Goal: Connect with others: Connect with others

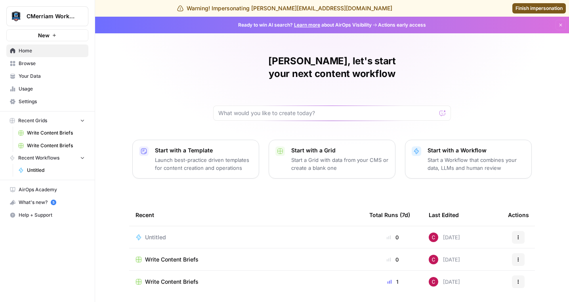
click at [45, 66] on span "Browse" at bounding box center [52, 63] width 66 height 7
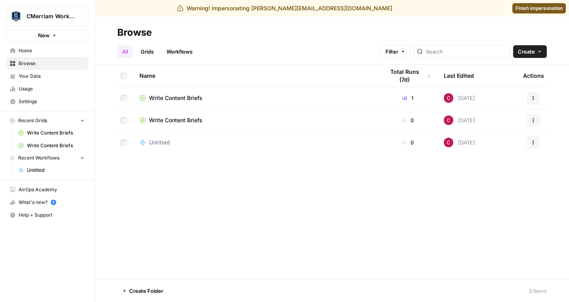
click at [50, 75] on span "Your Data" at bounding box center [52, 76] width 66 height 7
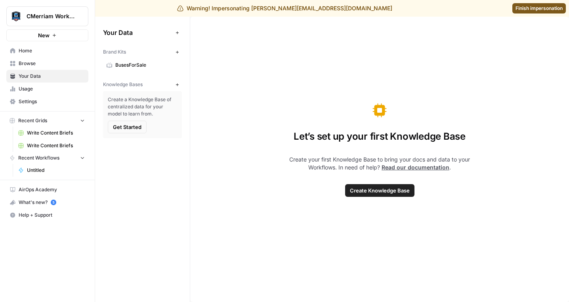
click at [48, 14] on span "CMerriam Workspace" at bounding box center [51, 16] width 48 height 8
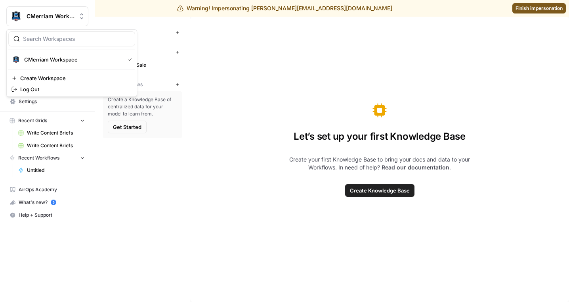
drag, startPoint x: 125, startPoint y: 154, endPoint x: 119, endPoint y: 133, distance: 21.9
click at [125, 154] on div "Your Data Add Data Brand Kits New BusesForSale Knowledge Bases New Create a Kno…" at bounding box center [142, 159] width 95 height 285
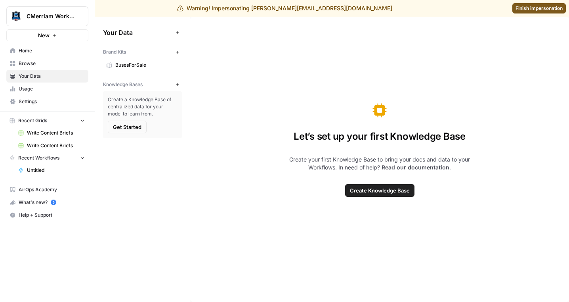
click at [59, 64] on span "Browse" at bounding box center [52, 63] width 66 height 7
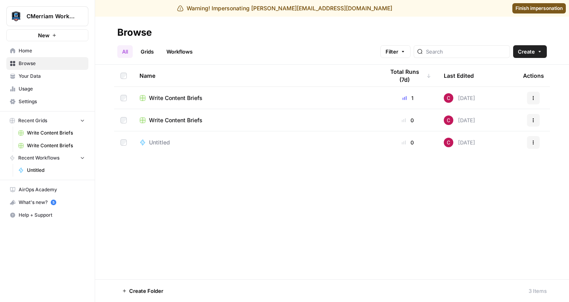
click at [81, 82] on link "Usage" at bounding box center [47, 88] width 82 height 13
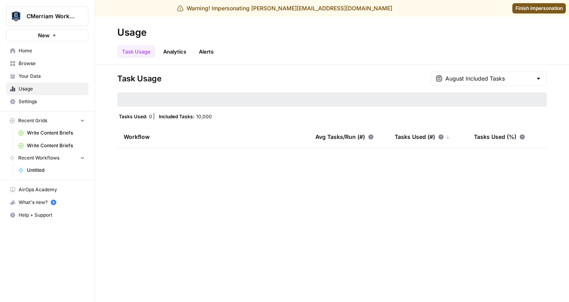
click at [76, 80] on link "Your Data" at bounding box center [47, 76] width 82 height 13
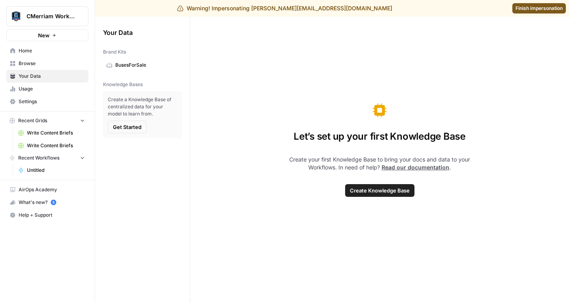
click at [131, 63] on span "BusesForSale" at bounding box center [146, 64] width 63 height 7
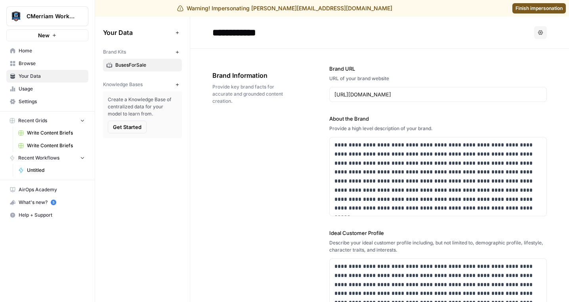
click at [31, 97] on link "Settings" at bounding box center [47, 101] width 82 height 13
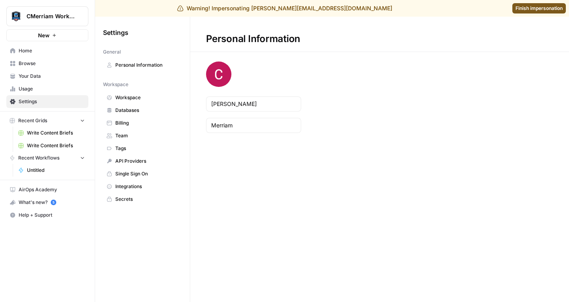
click at [142, 133] on span "Team" at bounding box center [146, 135] width 63 height 7
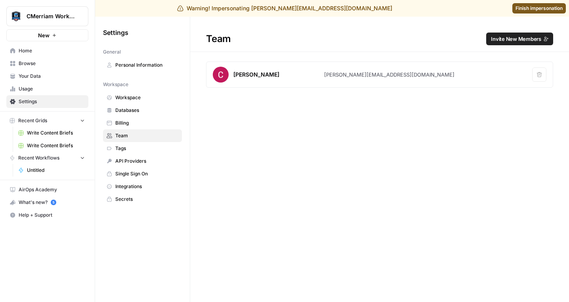
click at [501, 42] on span "Invite New Members" at bounding box center [516, 39] width 50 height 8
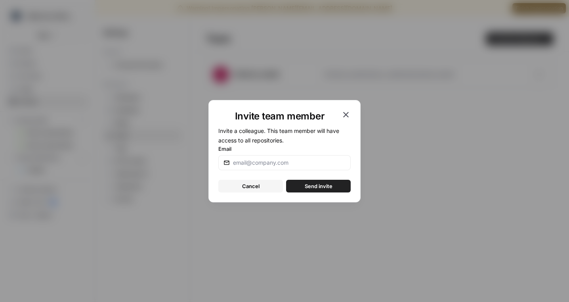
click at [357, 105] on div "Invite team member Invite a colleague. This team member will have access to all…" at bounding box center [284, 151] width 152 height 102
click at [348, 111] on icon "button" at bounding box center [346, 115] width 10 height 10
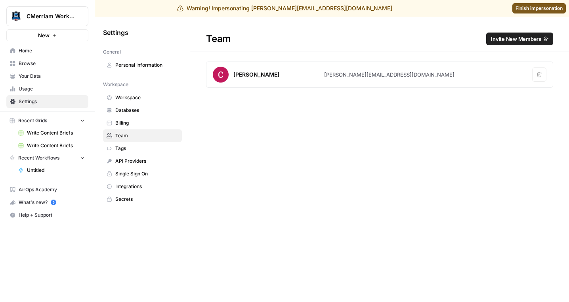
click at [526, 13] on link "Finish impersonation" at bounding box center [540, 8] width 54 height 10
